Goal: Task Accomplishment & Management: Manage account settings

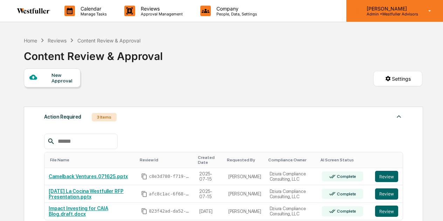
click at [391, 18] on div "[PERSON_NAME] Admin • Westfuller Advisors" at bounding box center [394, 11] width 97 height 22
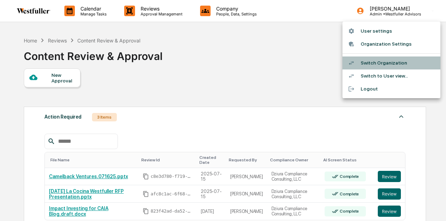
click at [387, 64] on li "Switch Organization" at bounding box center [392, 62] width 98 height 13
